Goal: Information Seeking & Learning: Learn about a topic

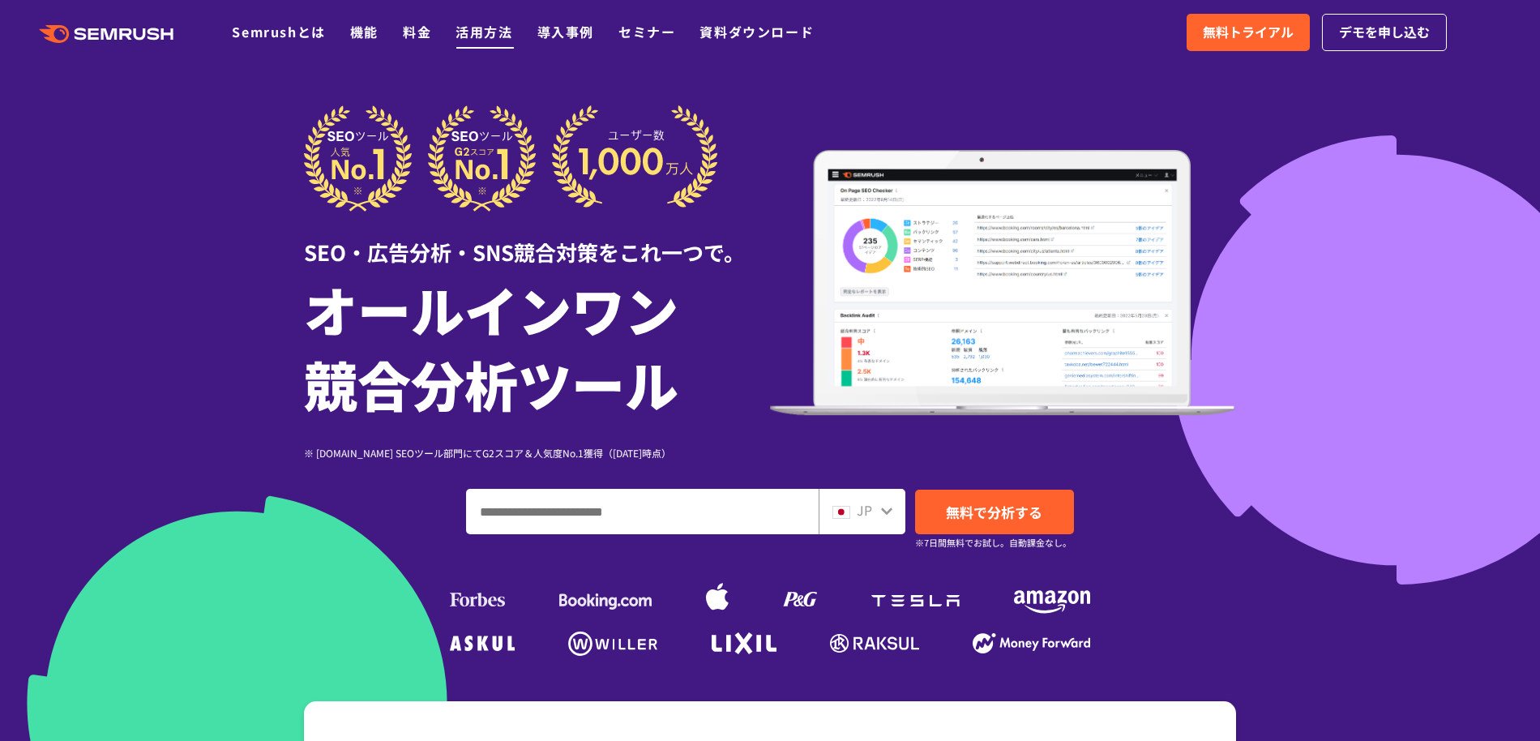
click at [477, 35] on link "活用方法" at bounding box center [484, 31] width 57 height 19
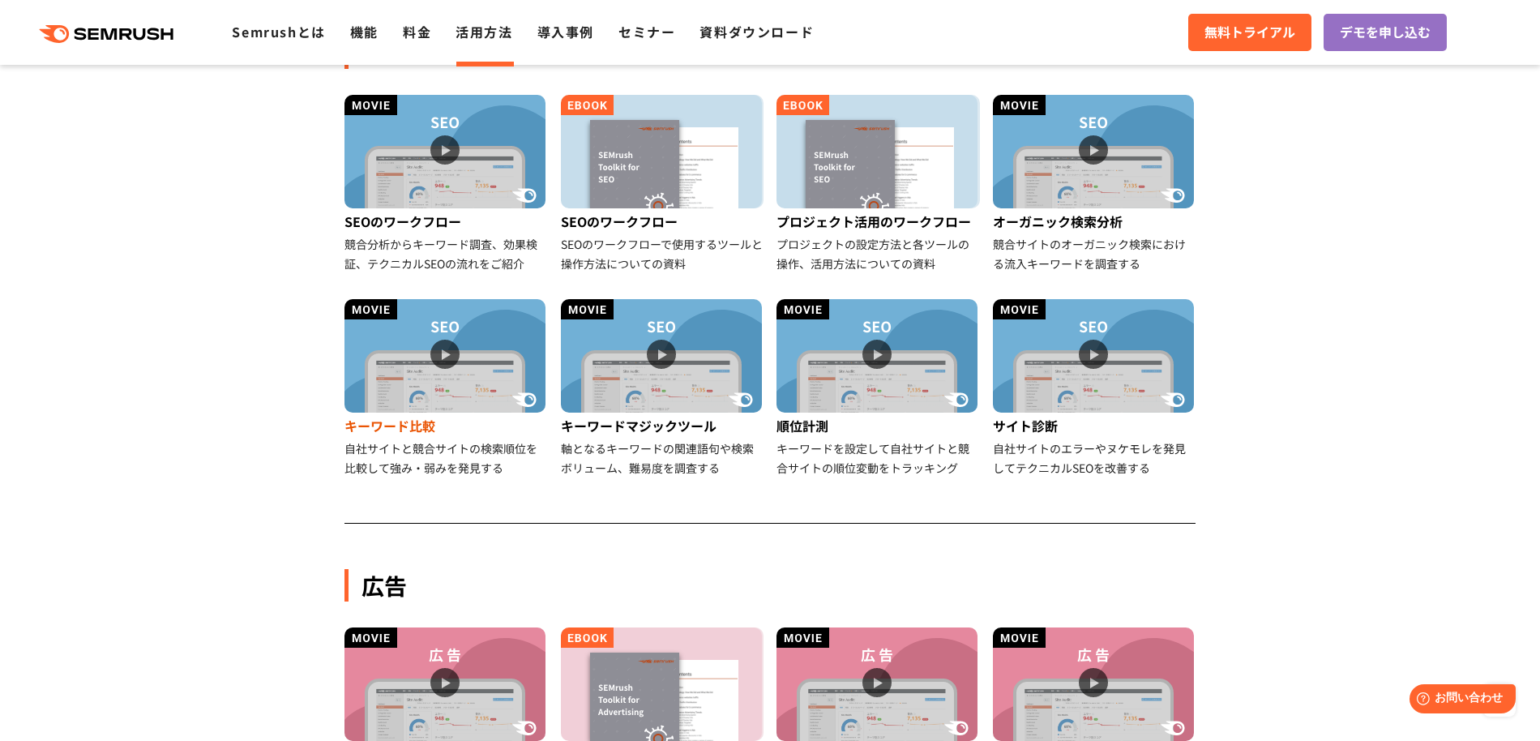
scroll to position [173, 0]
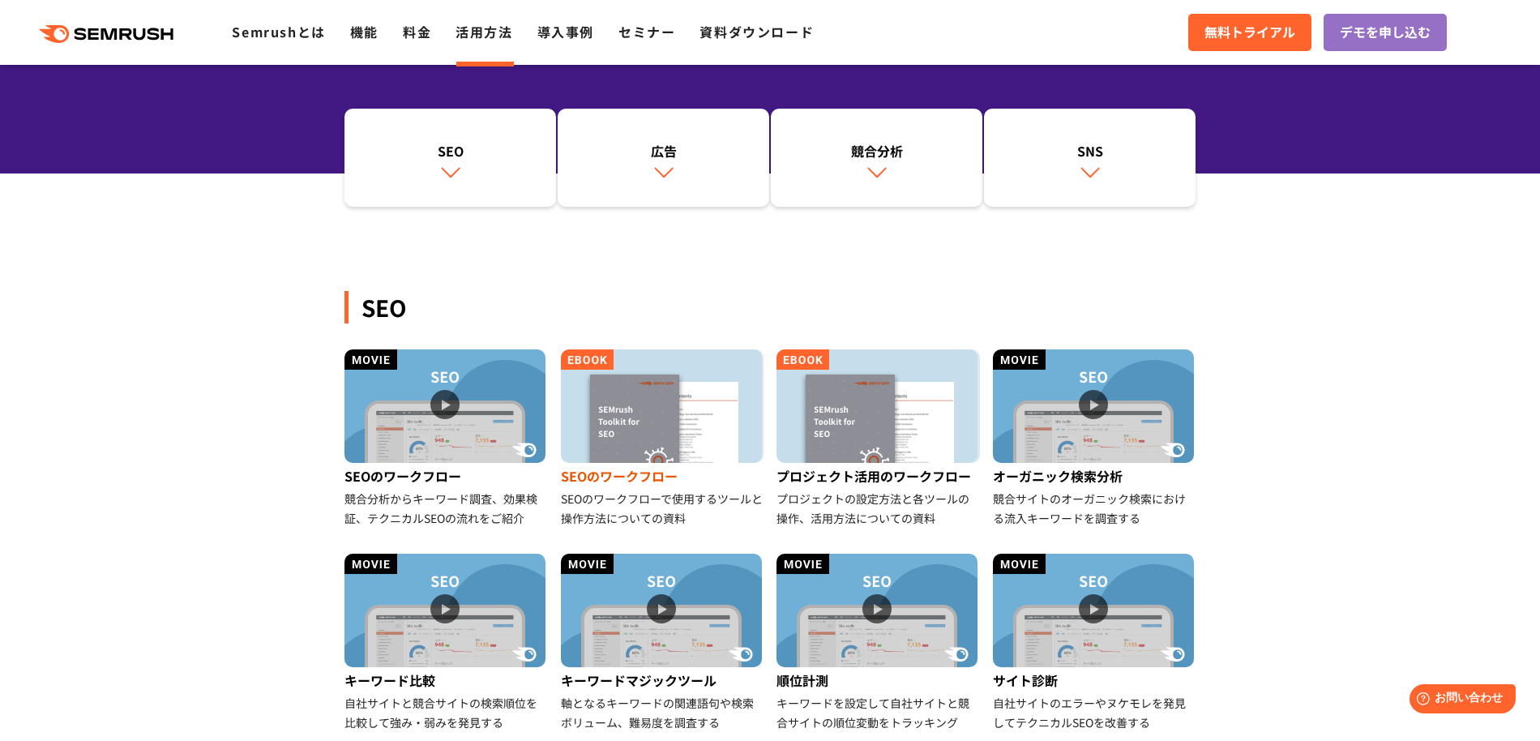
click at [636, 431] on img at bounding box center [661, 405] width 201 height 113
click at [371, 40] on link "機能" at bounding box center [364, 31] width 28 height 19
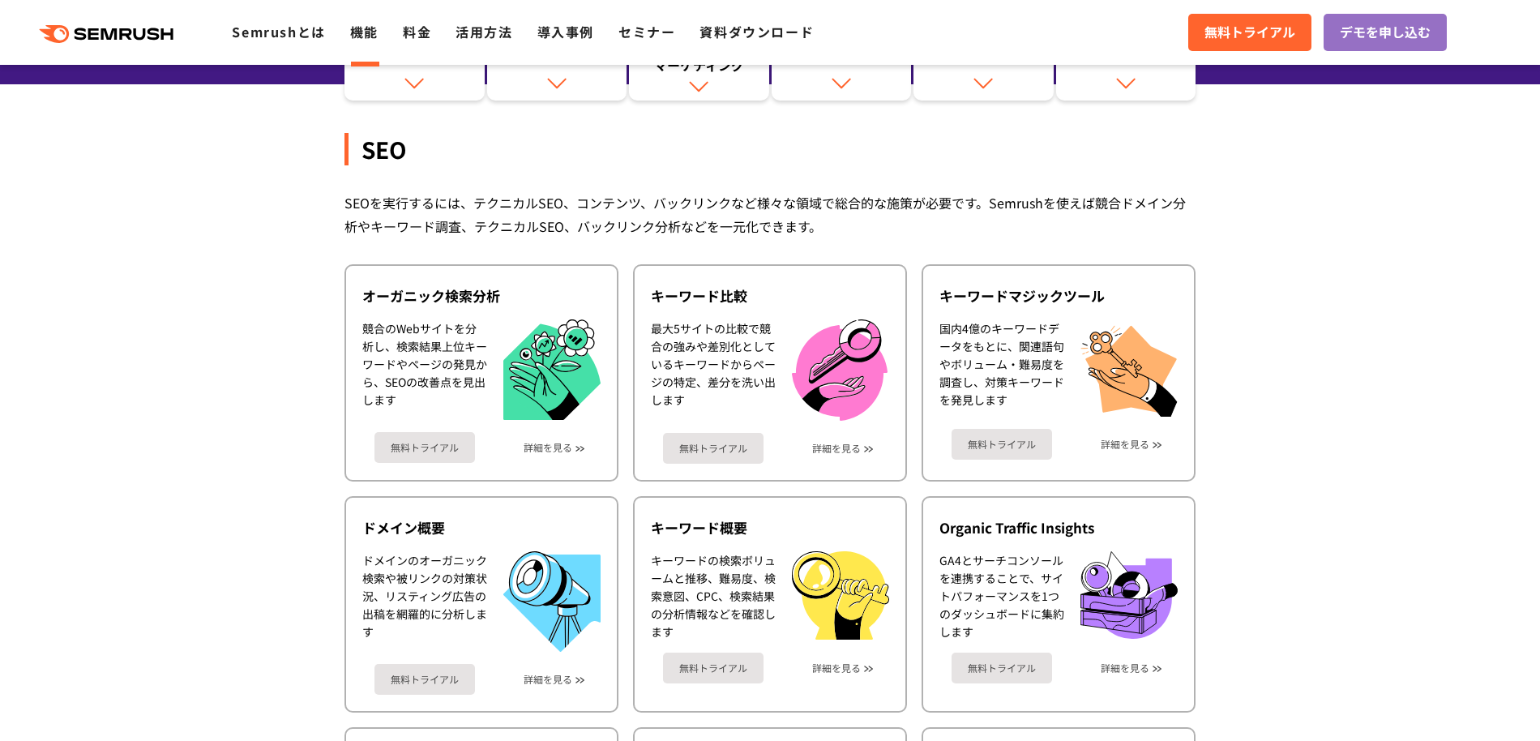
scroll to position [263, 0]
click at [554, 447] on link "詳細を見る" at bounding box center [548, 446] width 49 height 11
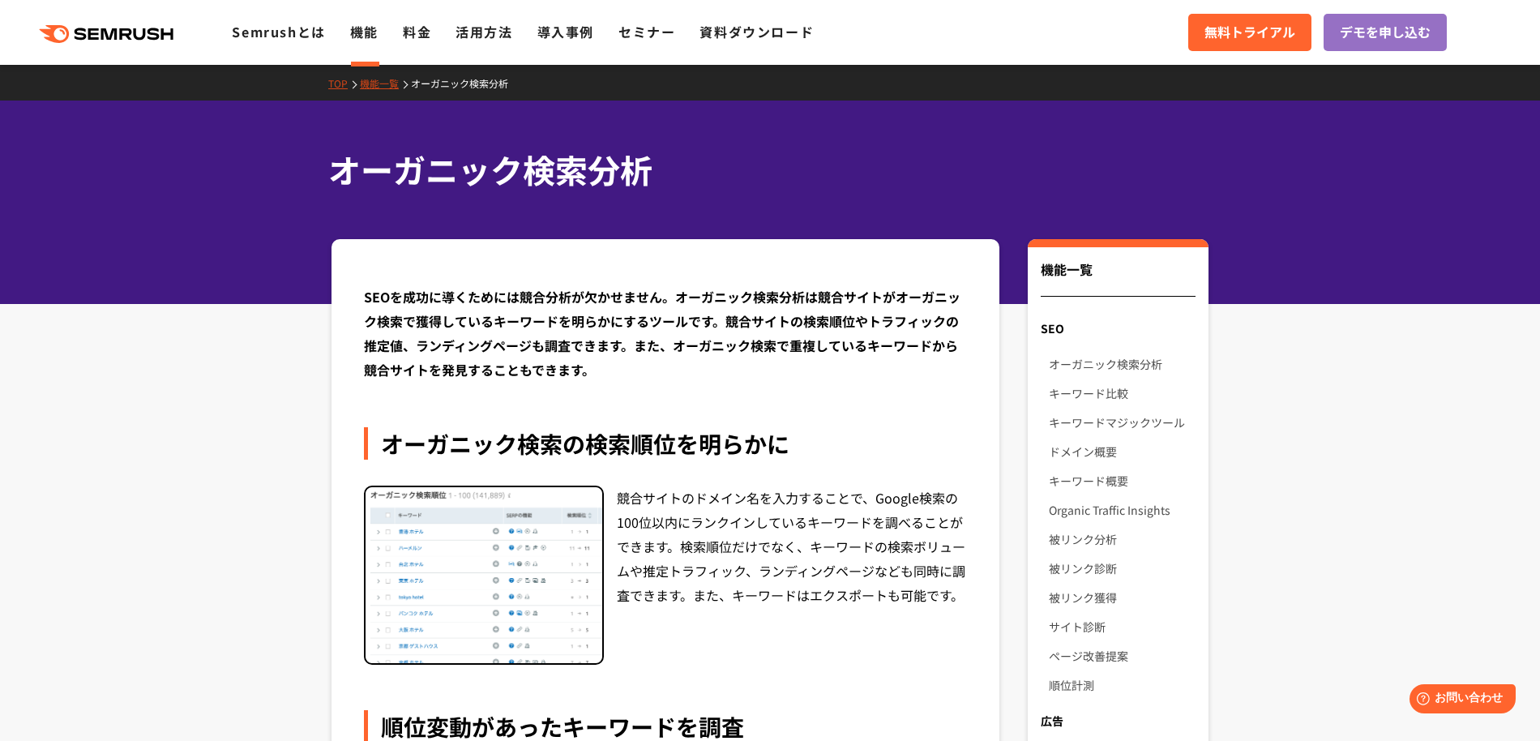
click at [404, 180] on h1 "オーガニック検索分析" at bounding box center [761, 170] width 867 height 48
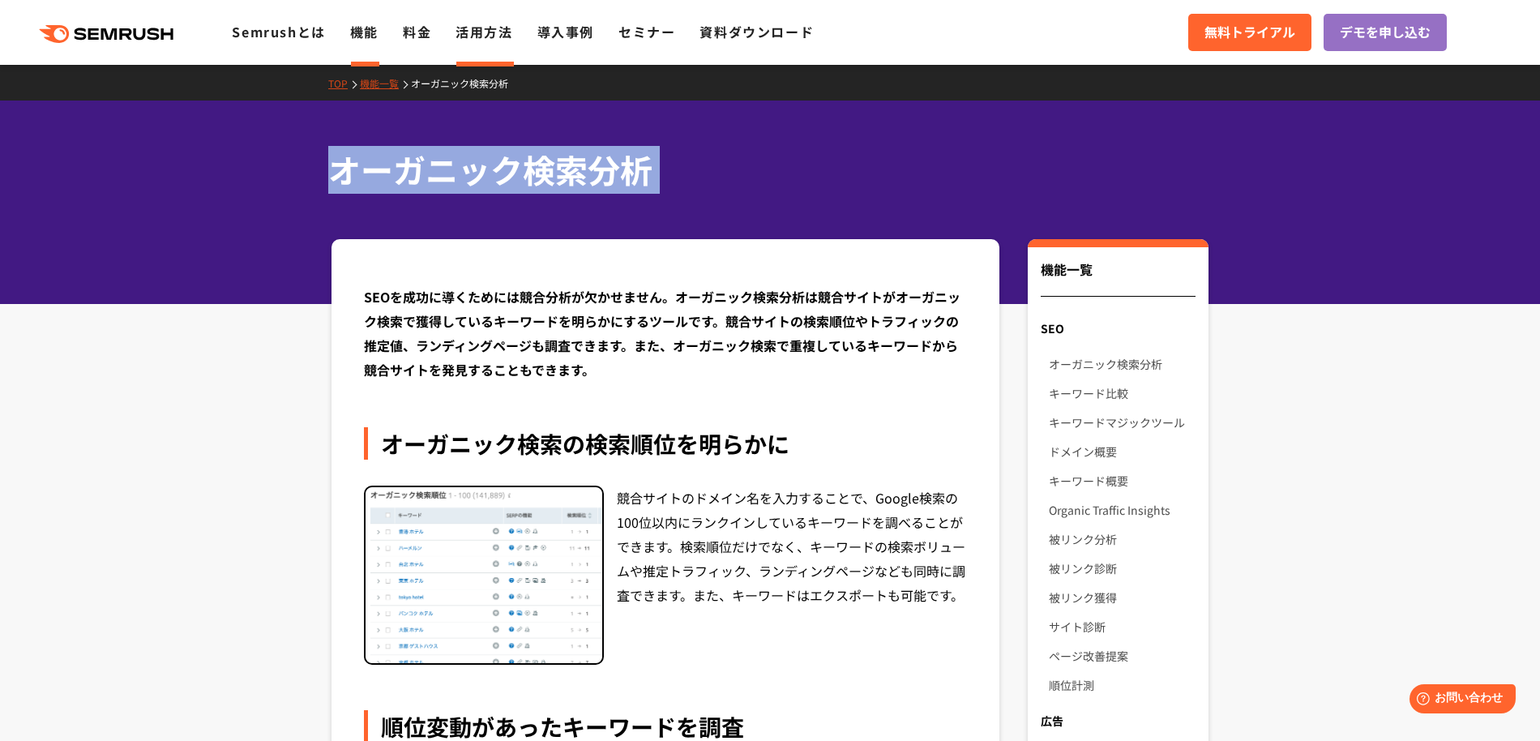
click at [471, 42] on li "活用方法" at bounding box center [484, 32] width 57 height 21
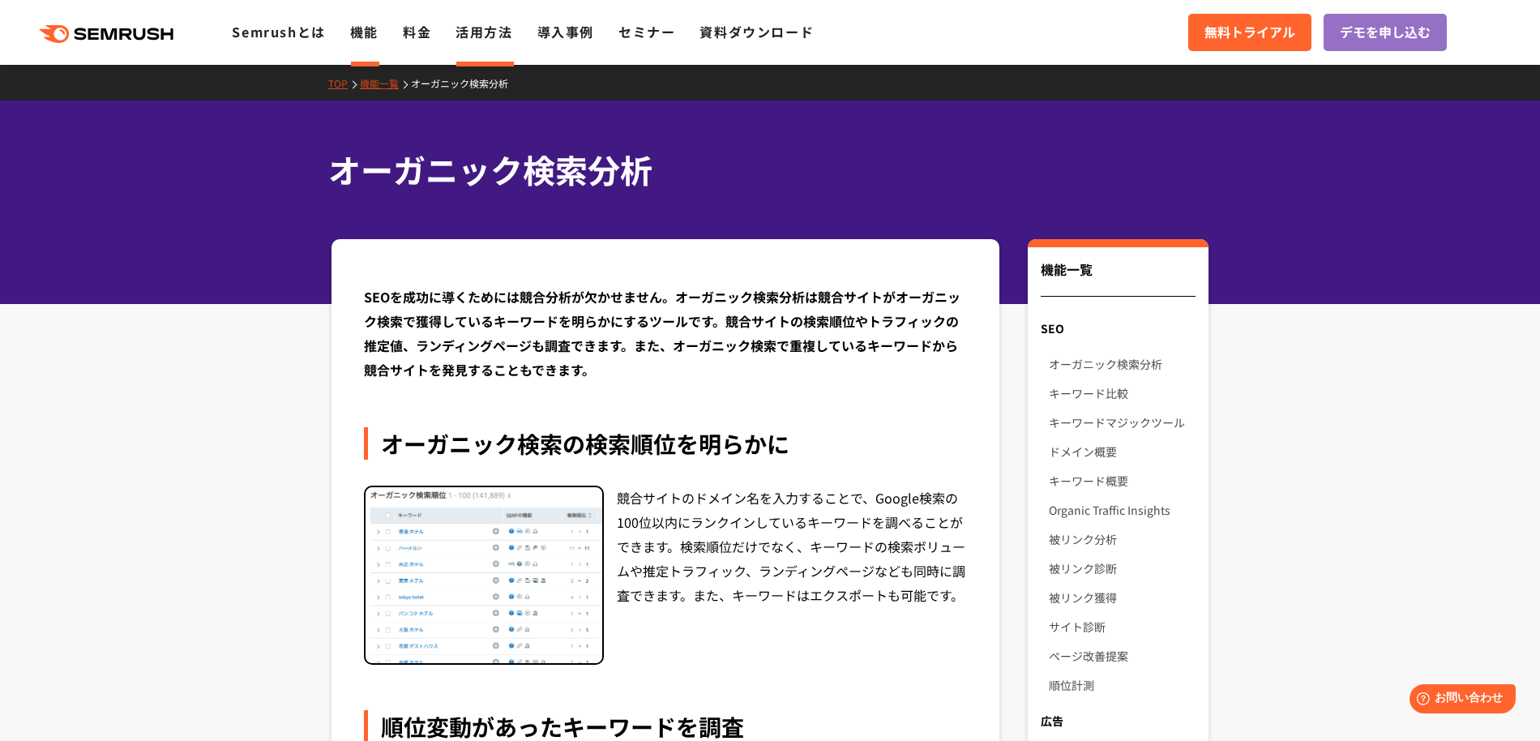
click at [473, 35] on link "活用方法" at bounding box center [484, 31] width 57 height 19
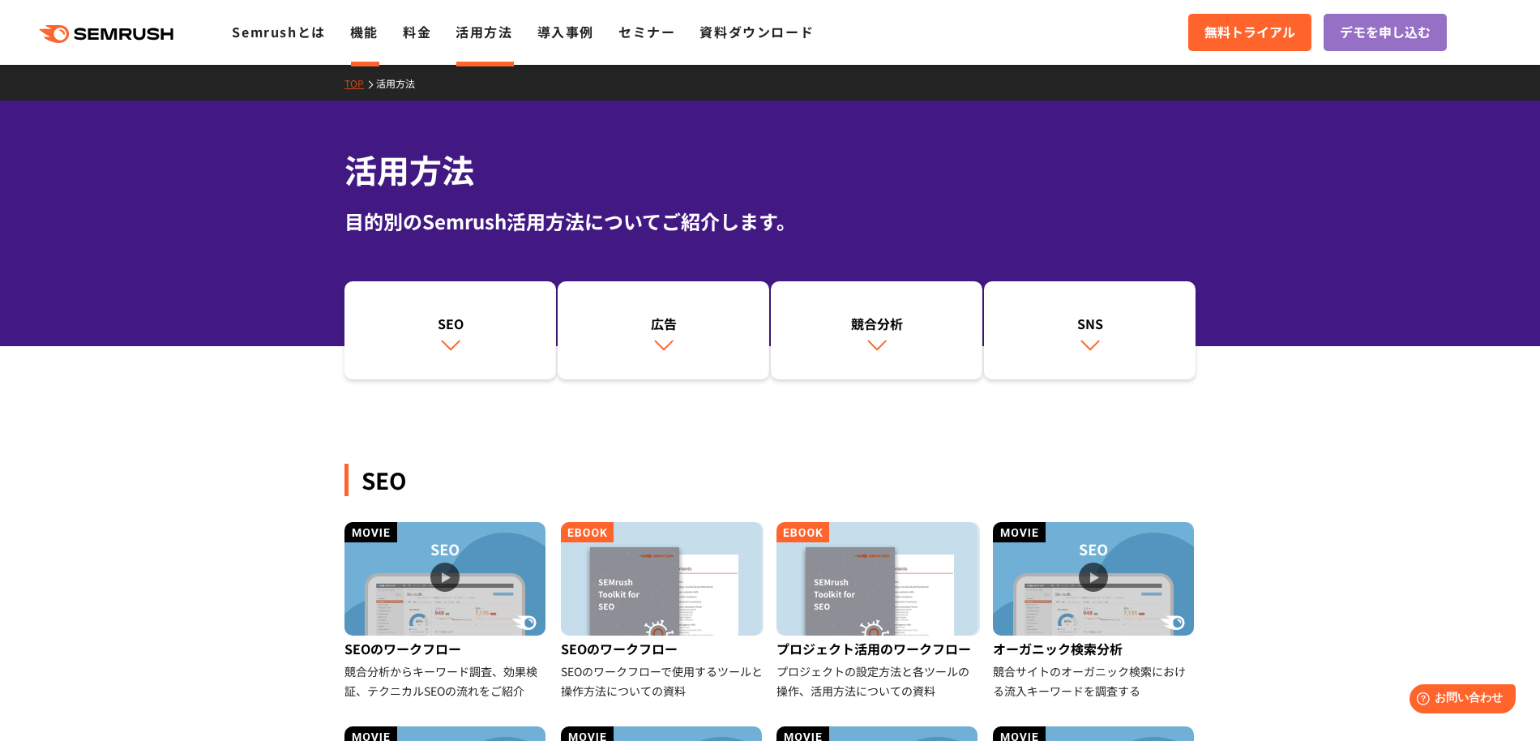
click at [360, 28] on link "機能" at bounding box center [364, 31] width 28 height 19
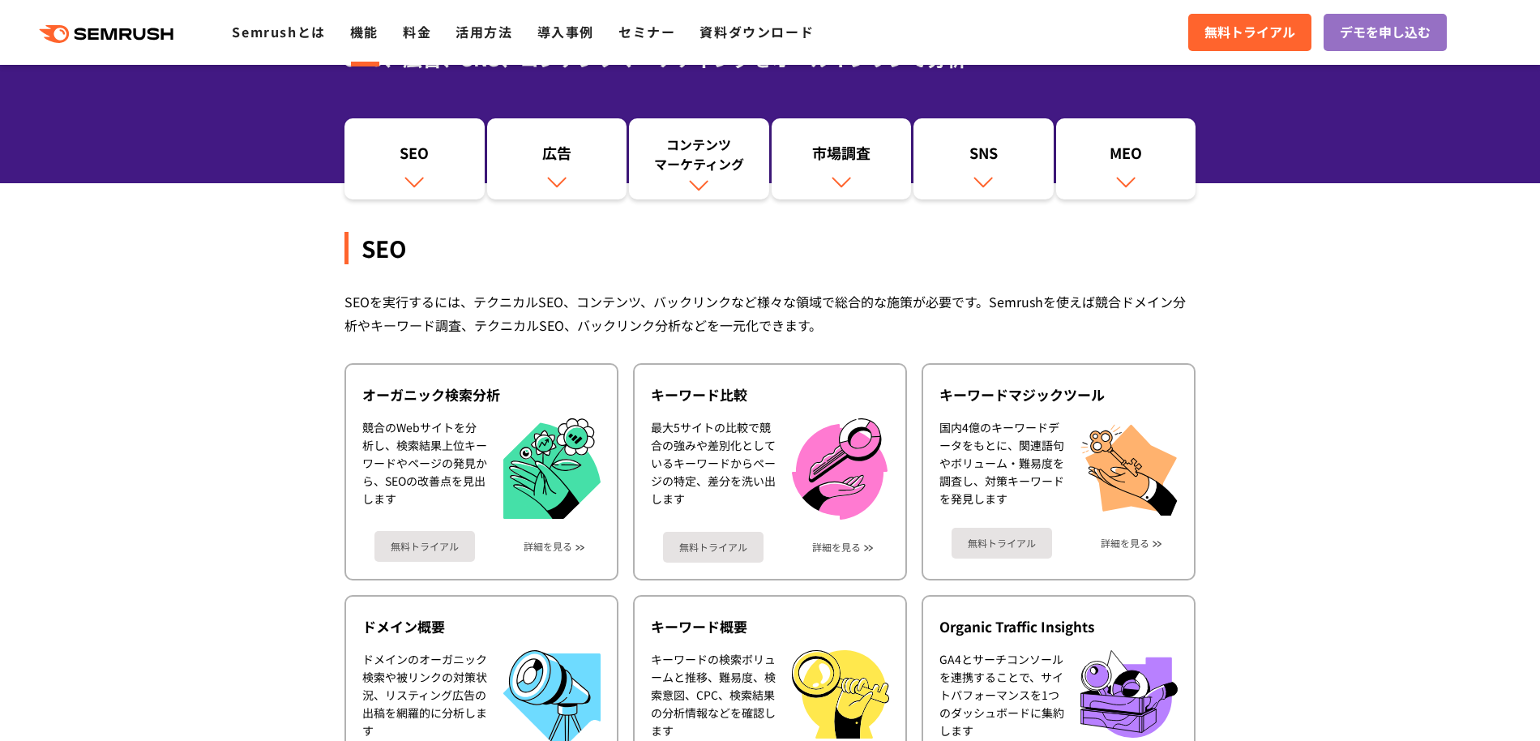
scroll to position [164, 0]
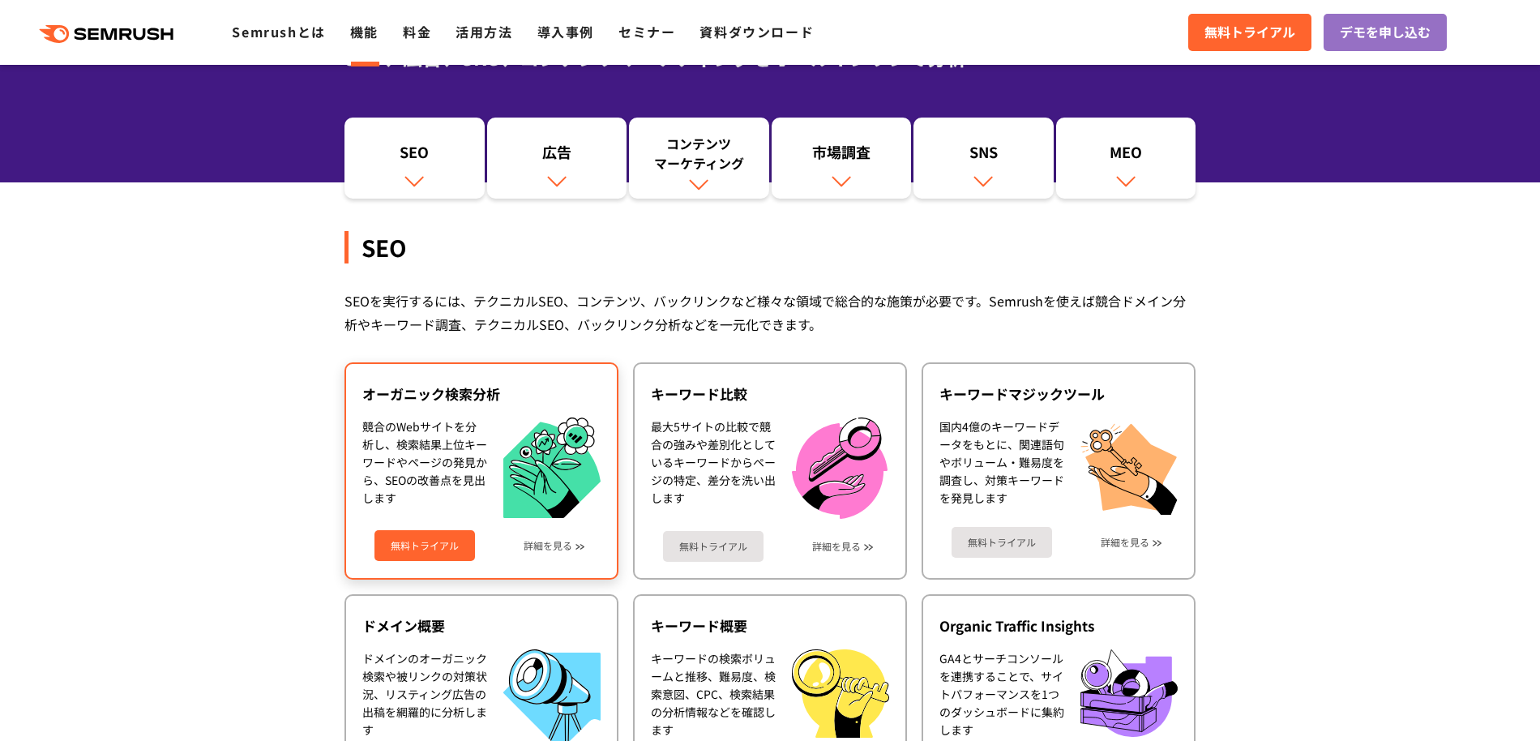
click at [443, 534] on link "無料トライアル" at bounding box center [425, 545] width 101 height 31
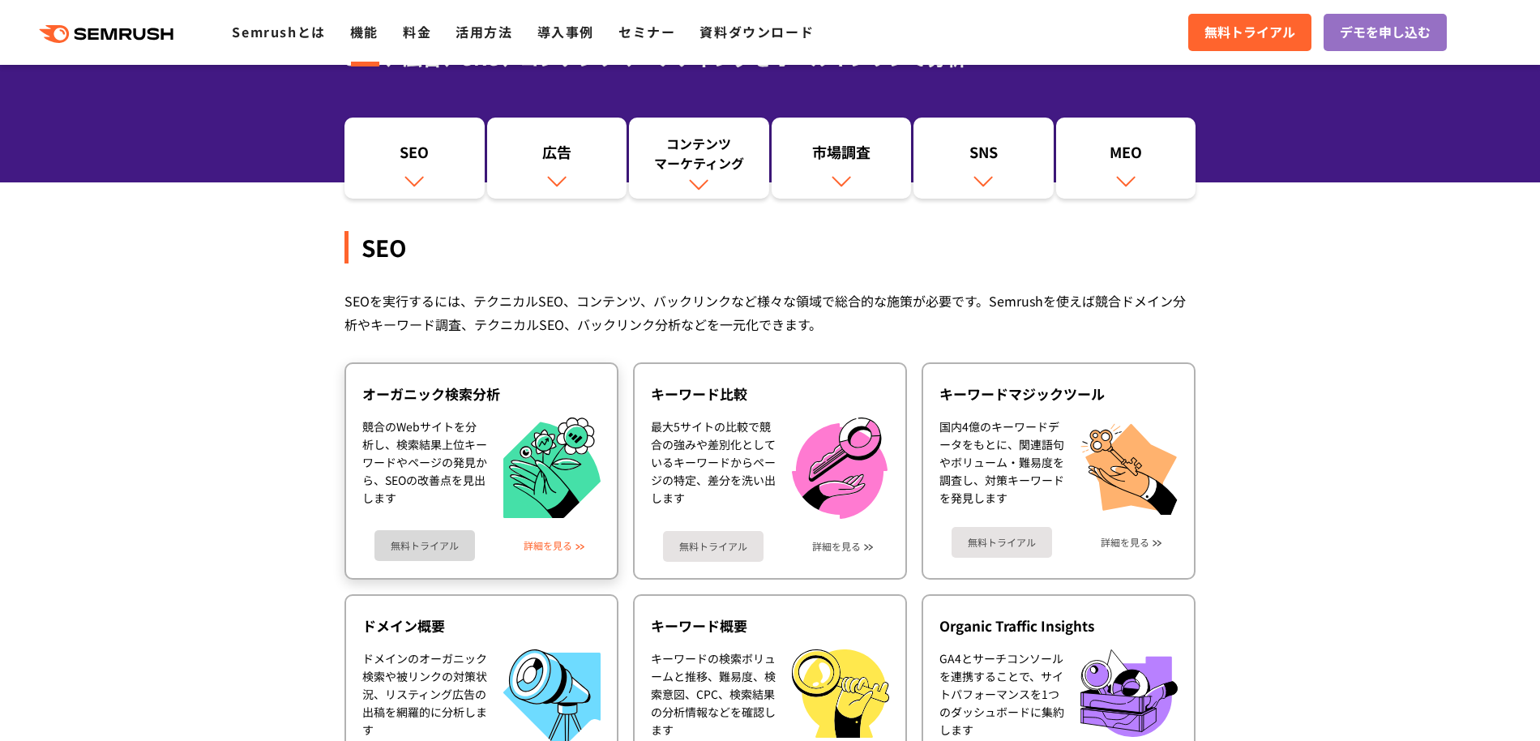
click at [567, 545] on link "詳細を見る" at bounding box center [548, 545] width 49 height 11
